Goal: Task Accomplishment & Management: Use online tool/utility

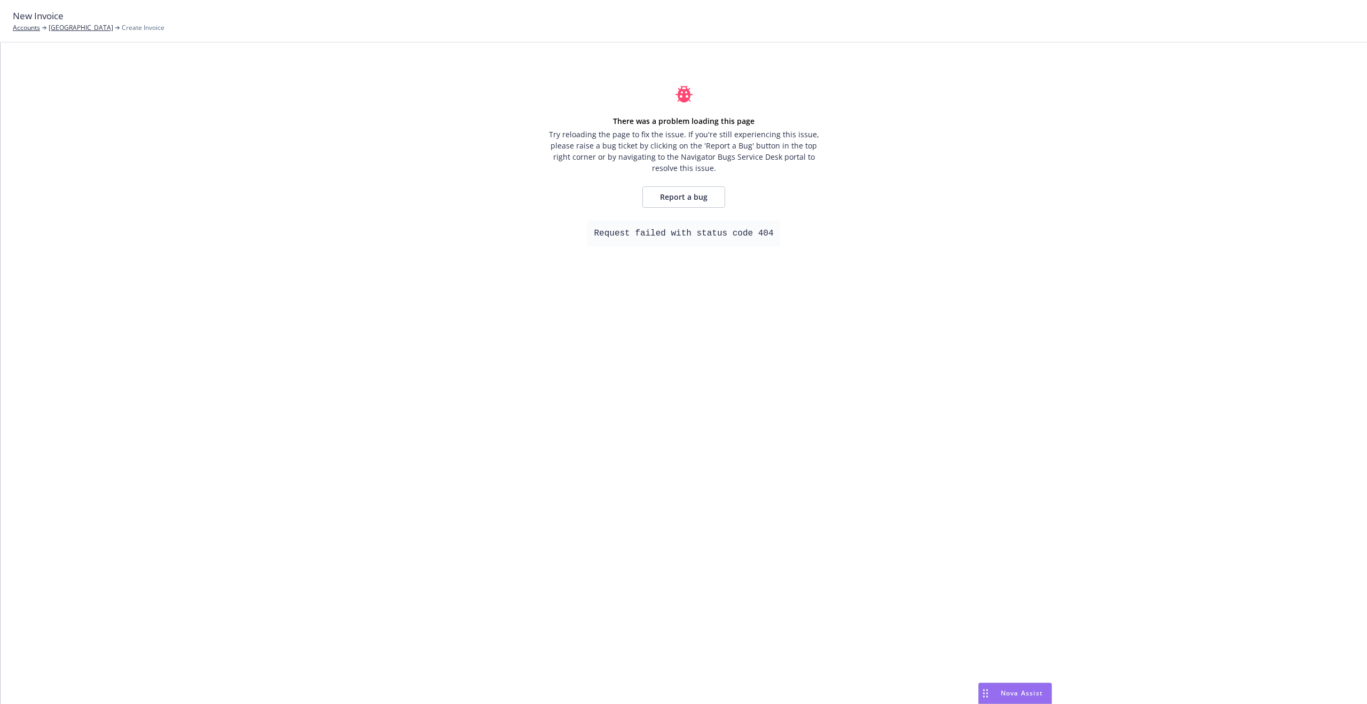
click at [838, 222] on div "There was a problem loading this page Try reloading the page to fix the issue. …" at bounding box center [684, 373] width 1366 height 661
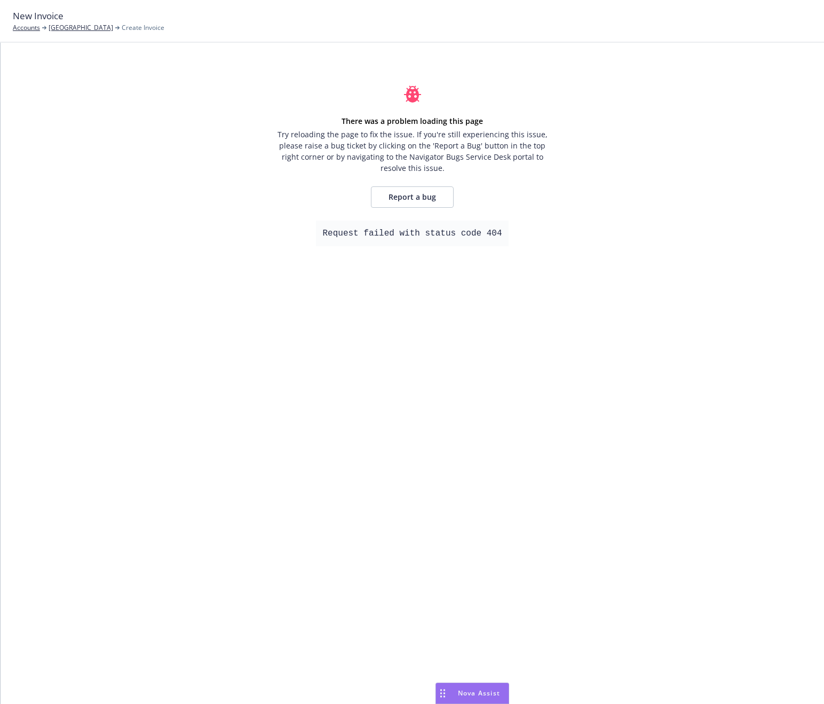
click at [747, 144] on div "There was a problem loading this page Try reloading the page to fix the issue. …" at bounding box center [413, 373] width 824 height 661
click at [719, 114] on div "There was a problem loading this page Try reloading the page to fix the issue. …" at bounding box center [413, 373] width 824 height 661
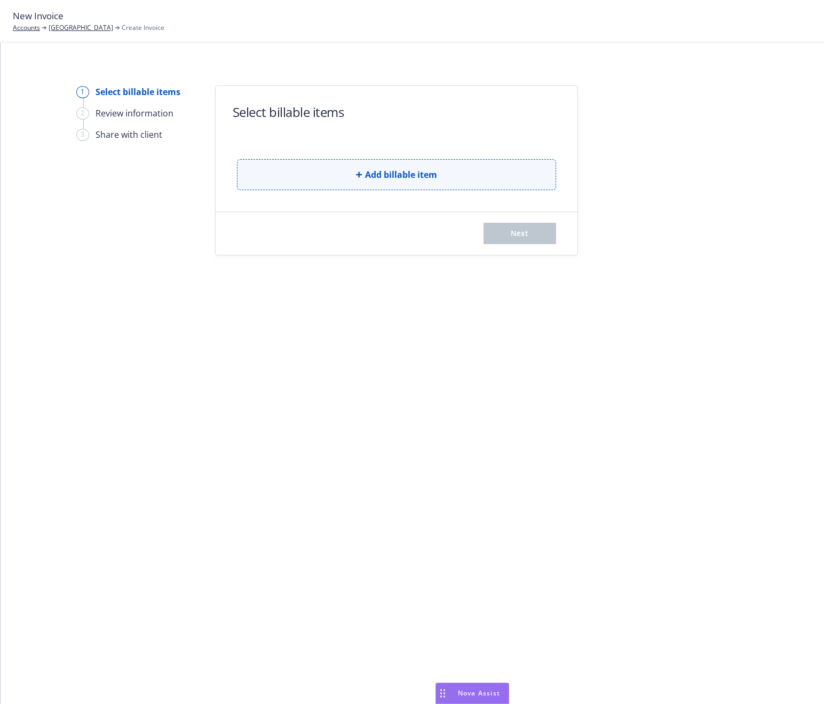
click at [426, 176] on span "Add billable item" at bounding box center [401, 174] width 72 height 13
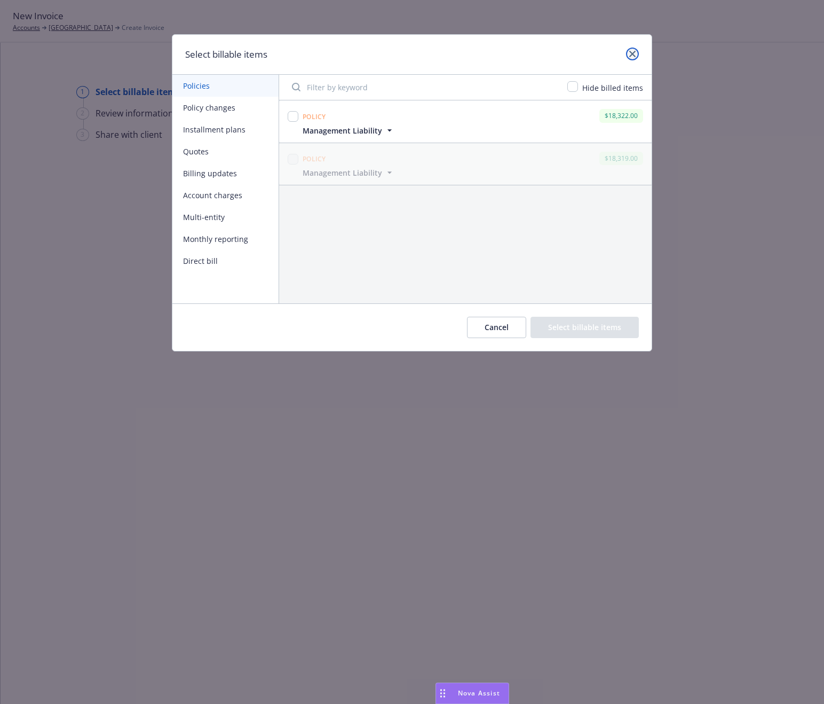
click at [634, 53] on icon "close" at bounding box center [633, 54] width 6 height 6
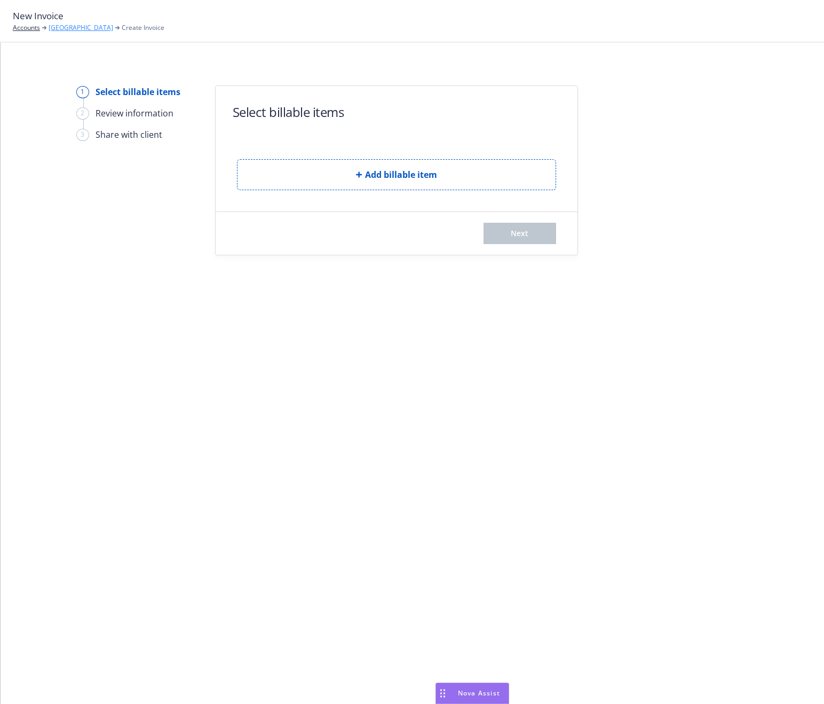
click at [64, 27] on link "[GEOGRAPHIC_DATA]" at bounding box center [81, 28] width 65 height 10
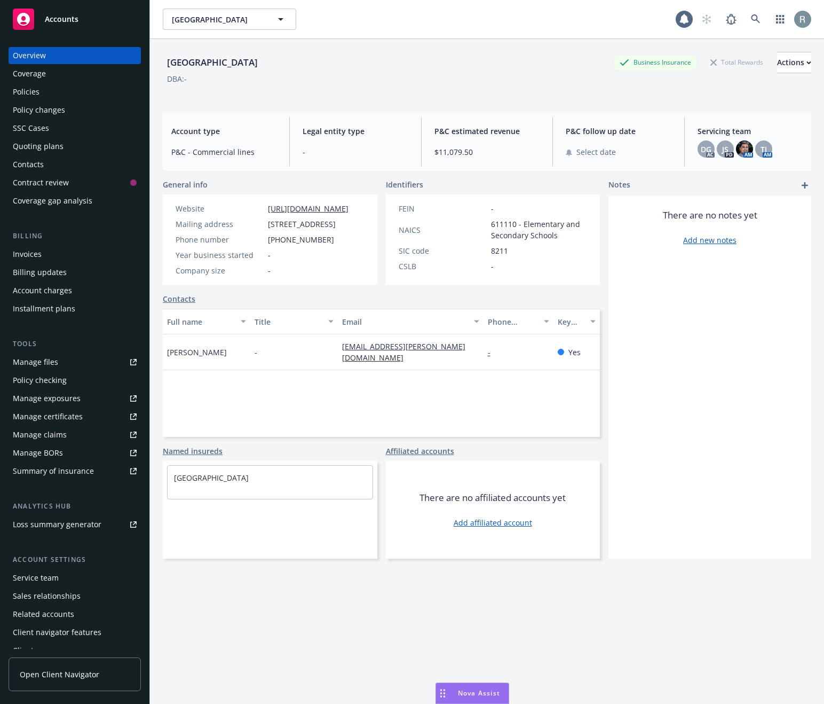
click at [32, 96] on div "Policies" at bounding box center [26, 91] width 27 height 17
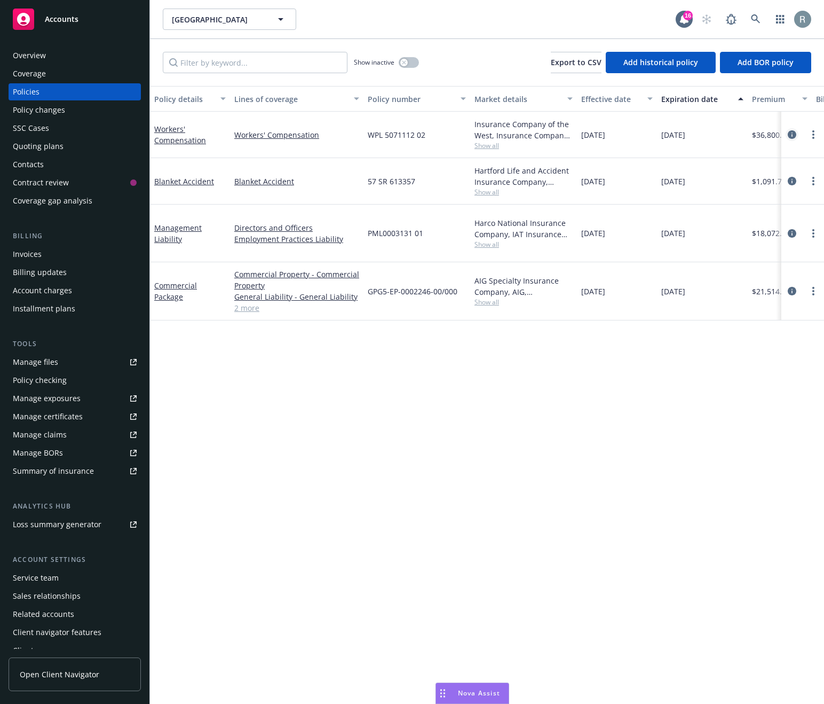
click at [789, 132] on icon "circleInformation" at bounding box center [792, 134] width 9 height 9
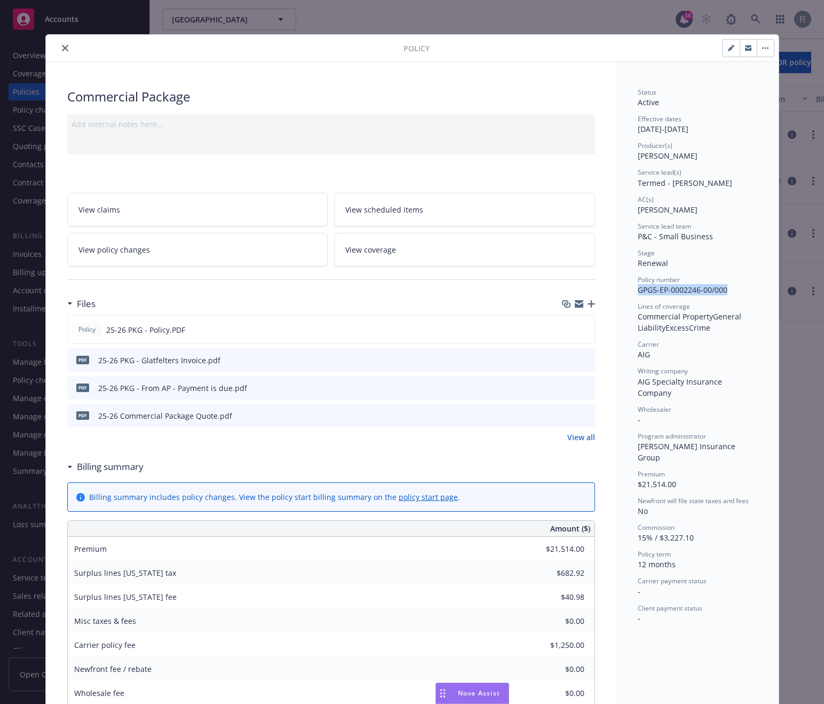
drag, startPoint x: 634, startPoint y: 289, endPoint x: 734, endPoint y: 290, distance: 100.4
click at [734, 290] on div "Policy number GPG5-EP-0002246-00/000" at bounding box center [698, 285] width 120 height 20
copy span "GPG5-EP-0002246-00/000"
click at [62, 47] on icon "close" at bounding box center [65, 48] width 6 height 6
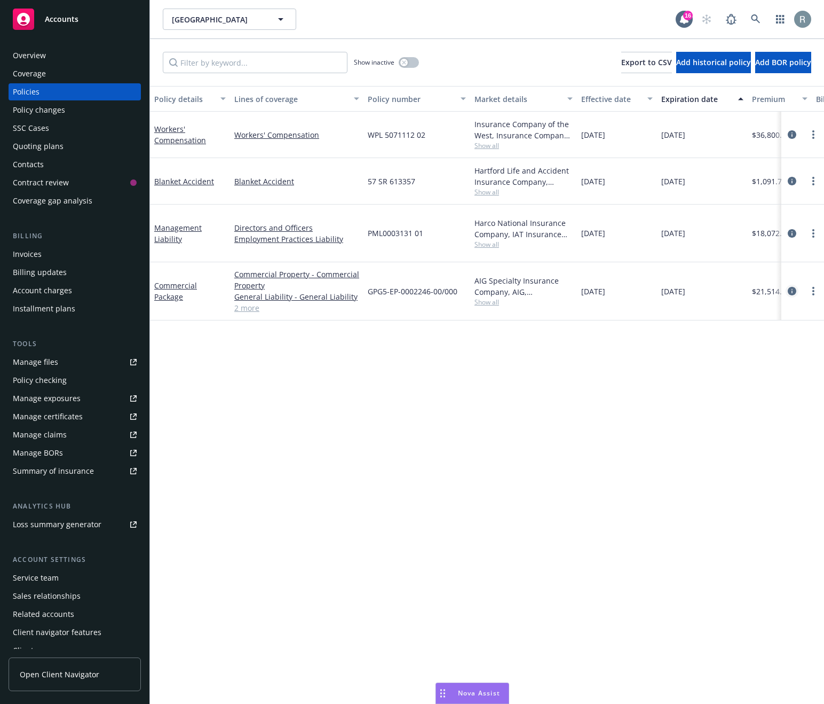
click at [789, 290] on icon "circleInformation" at bounding box center [792, 291] width 9 height 9
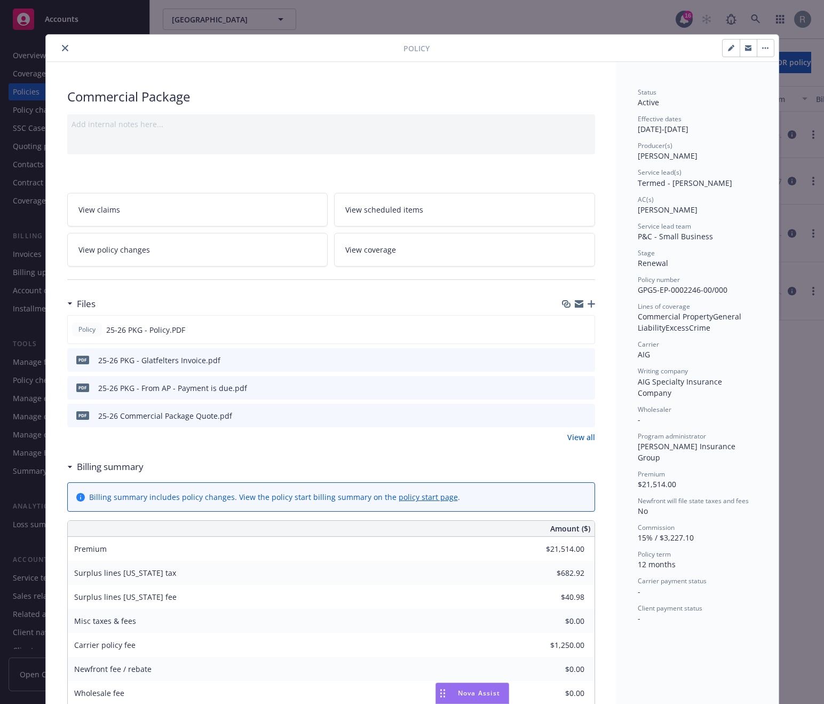
scroll to position [32, 0]
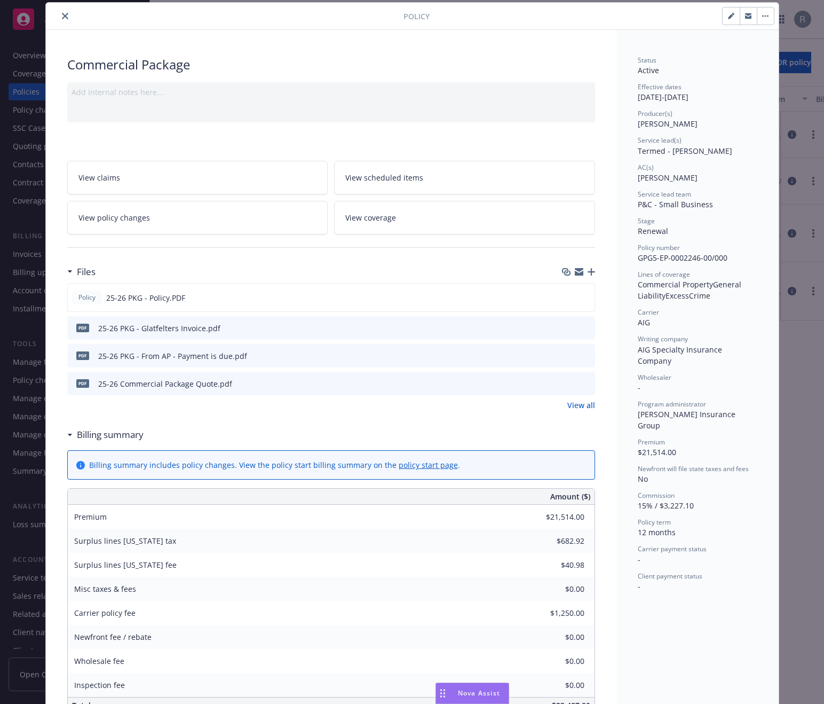
click at [62, 18] on icon "close" at bounding box center [65, 16] width 6 height 6
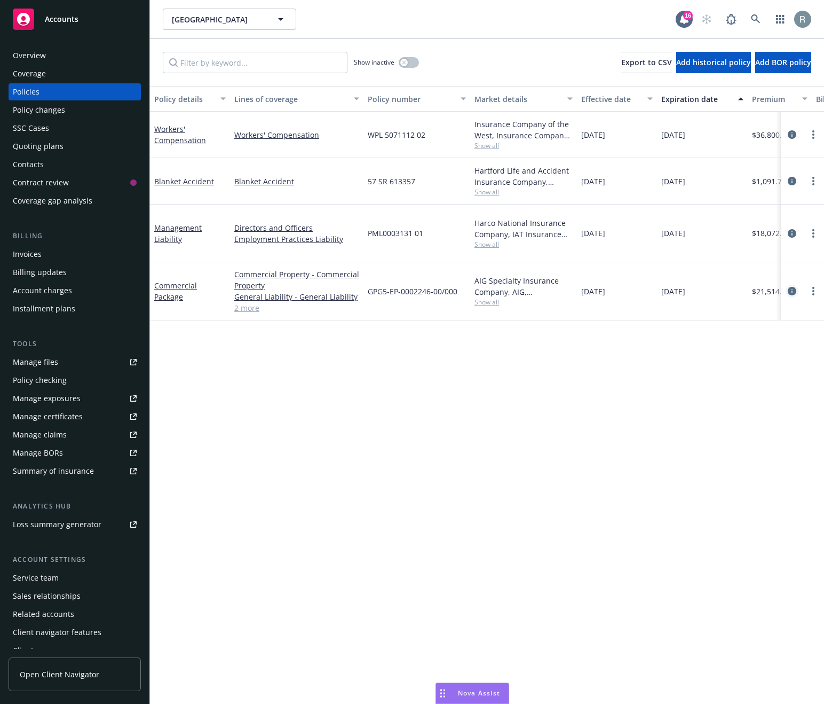
click at [790, 289] on icon "circleInformation" at bounding box center [792, 291] width 9 height 9
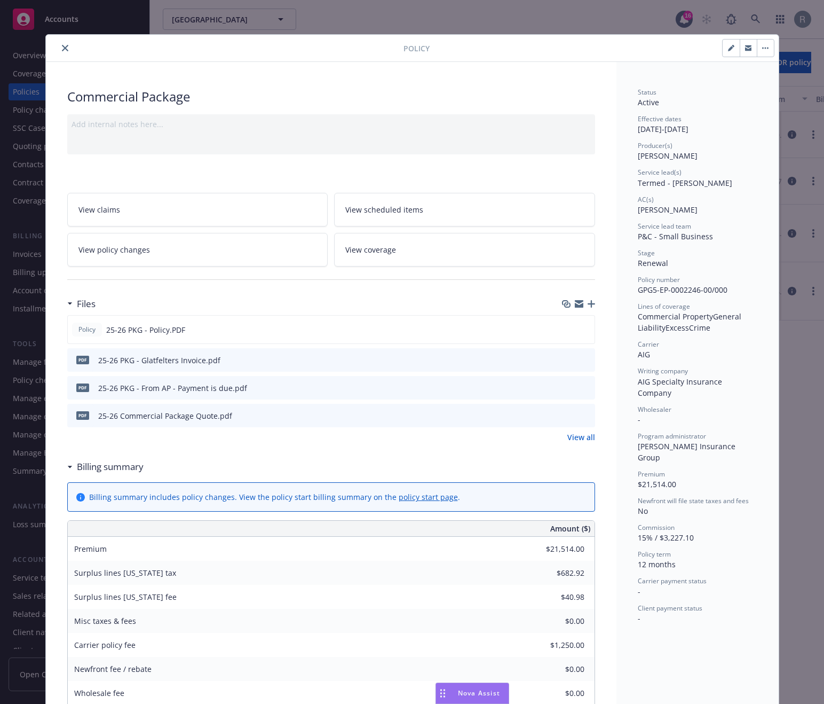
scroll to position [32, 0]
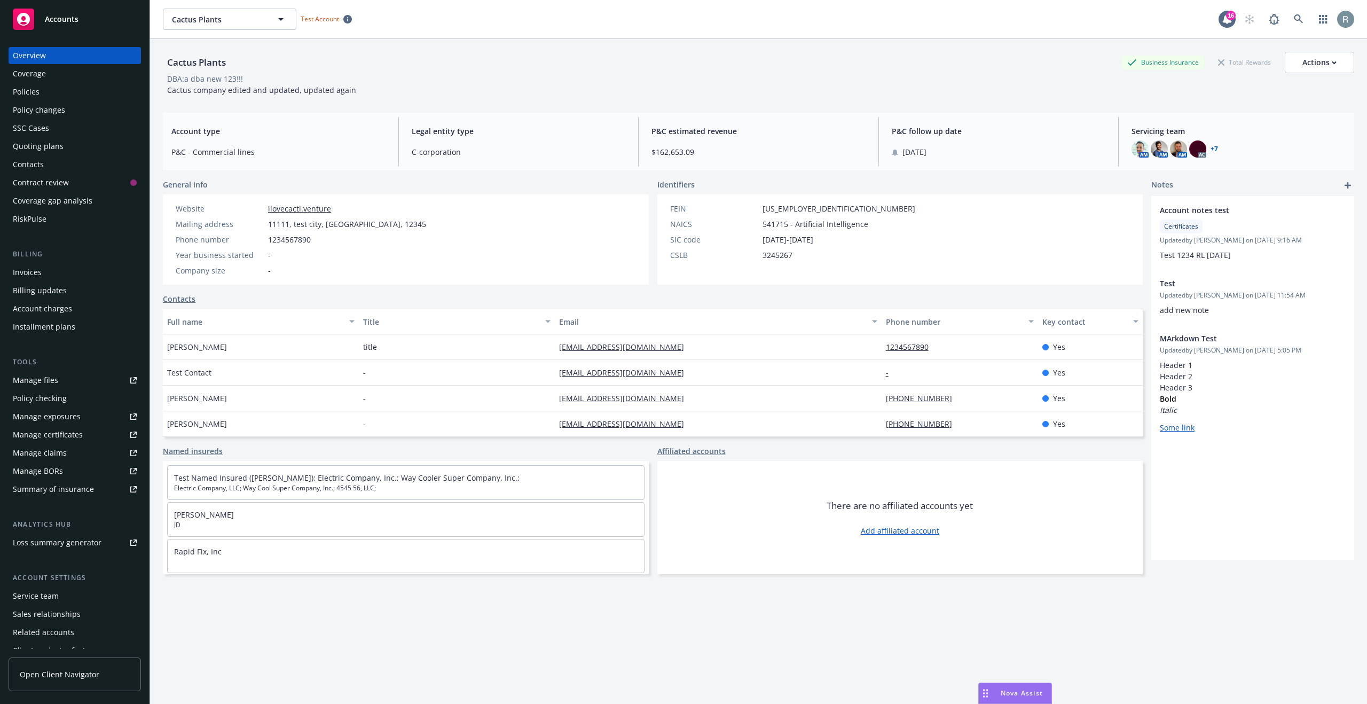
click at [48, 270] on div "Invoices" at bounding box center [75, 272] width 124 height 17
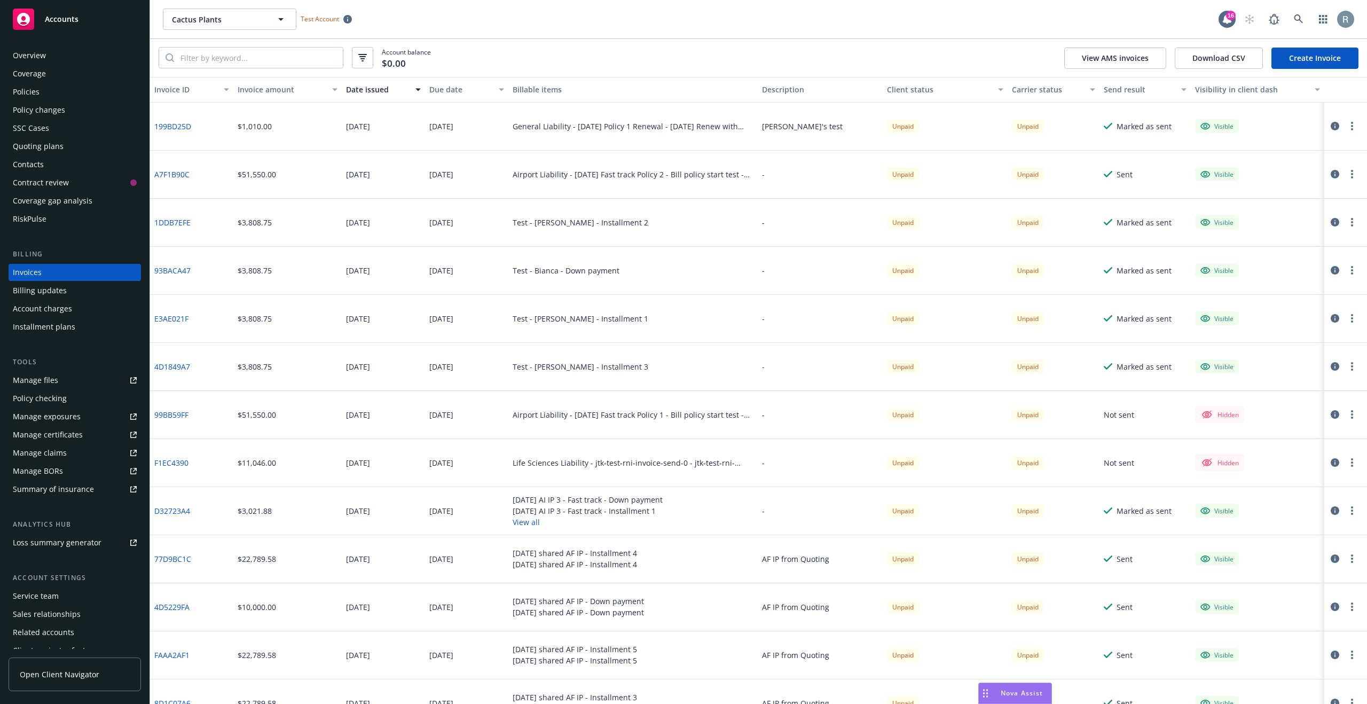
click at [46, 398] on div "Policy checking" at bounding box center [40, 398] width 54 height 17
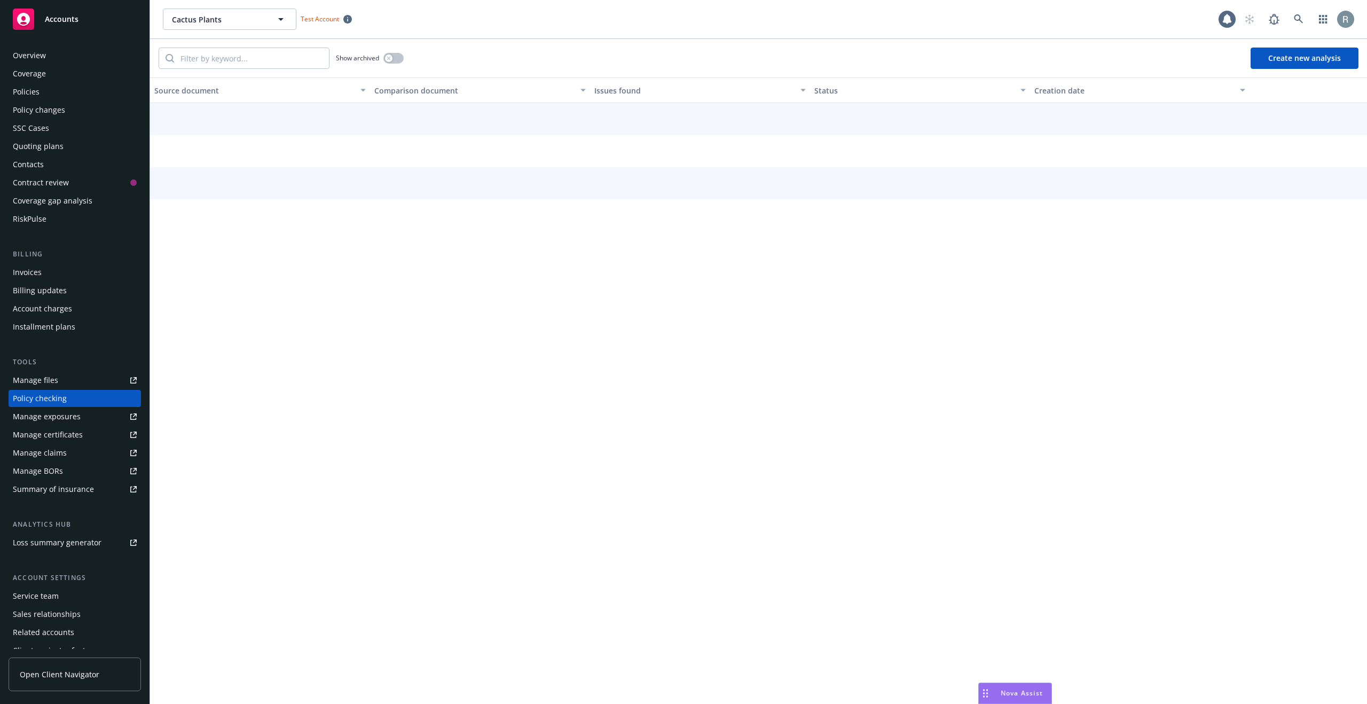
scroll to position [28, 0]
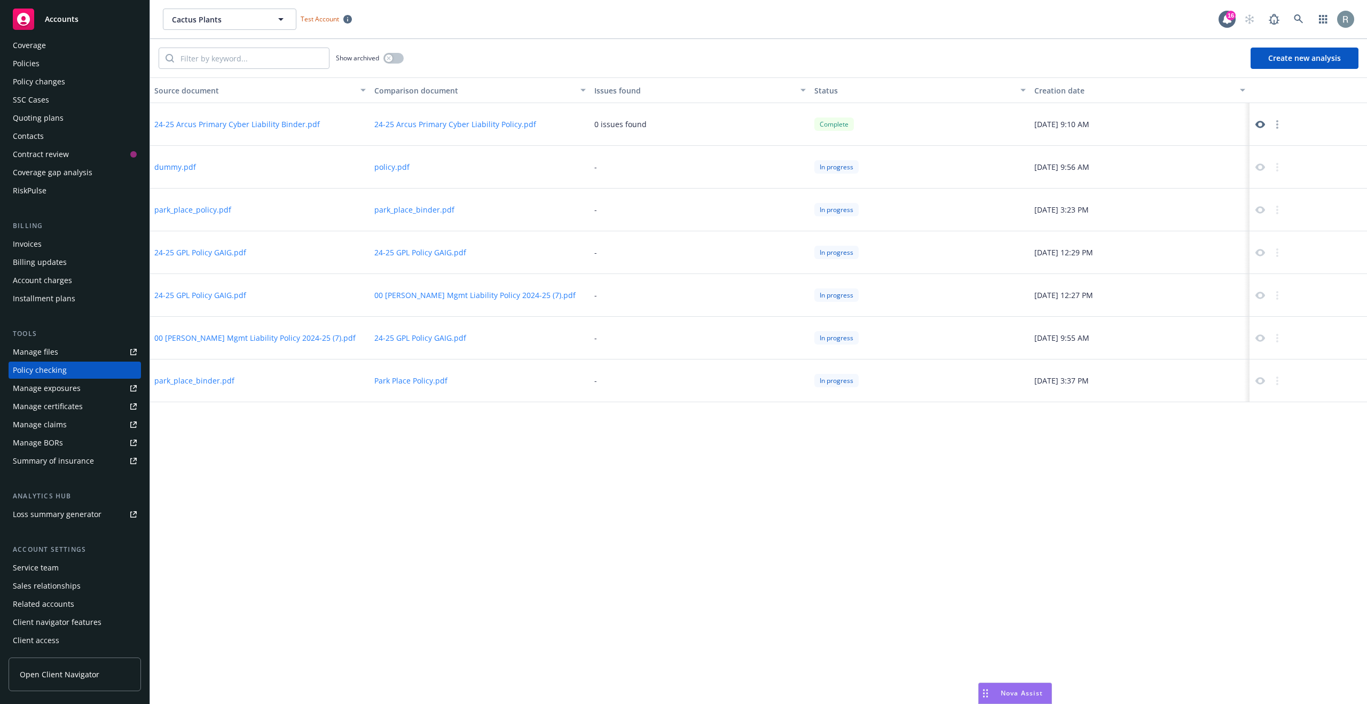
click at [1259, 124] on icon at bounding box center [1260, 125] width 10 height 10
click at [1260, 127] on icon at bounding box center [1260, 124] width 10 height 7
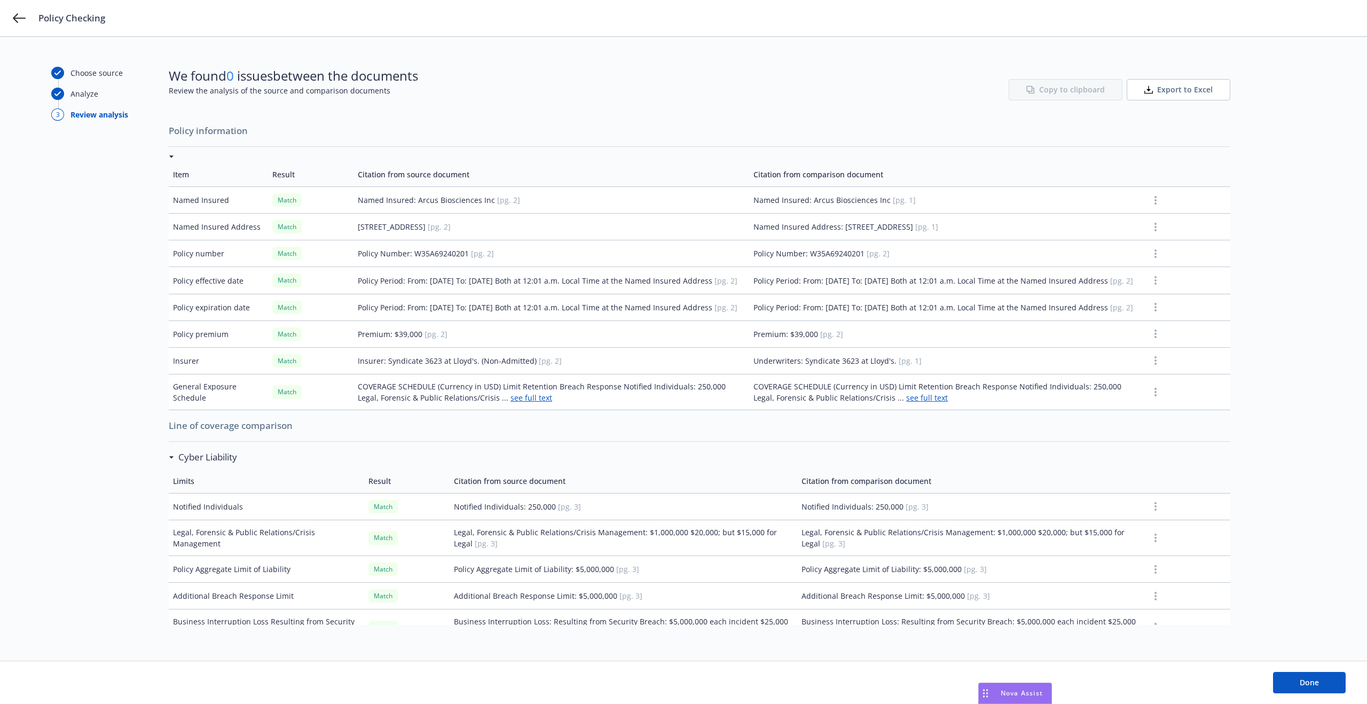
click at [1154, 198] on icon "button" at bounding box center [1155, 200] width 2 height 9
